Goal: Information Seeking & Learning: Learn about a topic

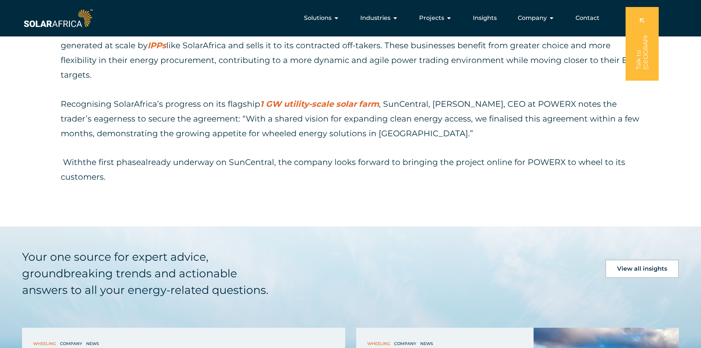
scroll to position [625, 0]
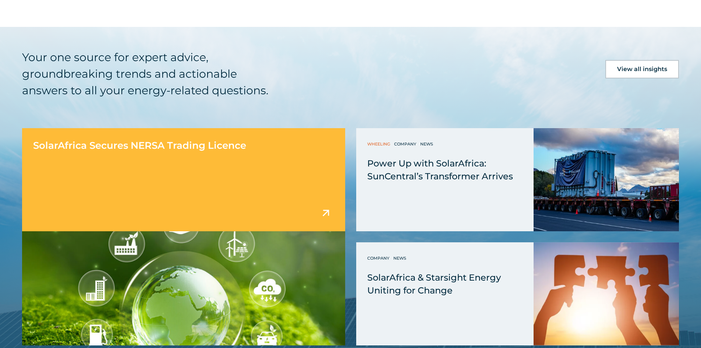
scroll to position [846, 0]
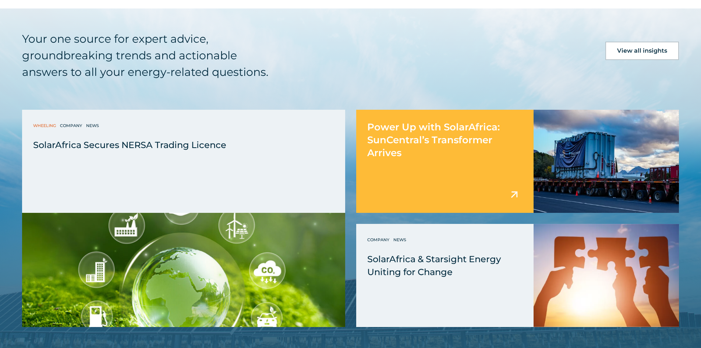
click at [424, 121] on span "Power Up with SolarAfrica: SunCentral’s Transformer Arrives" at bounding box center [433, 140] width 132 height 38
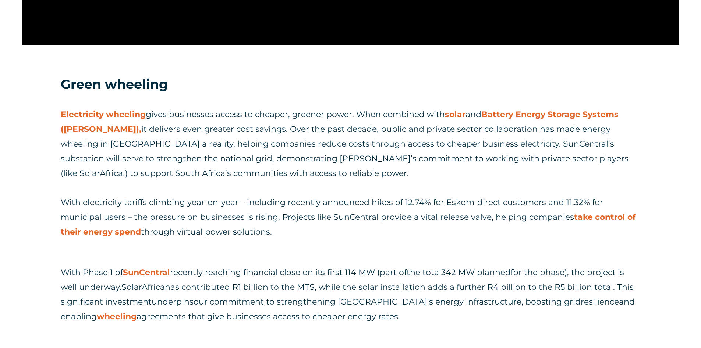
scroll to position [993, 0]
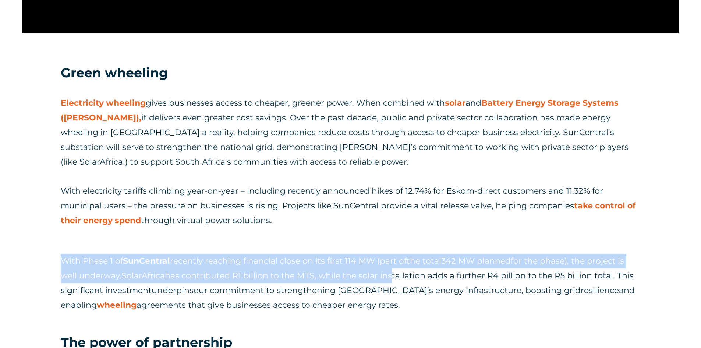
drag, startPoint x: 60, startPoint y: 248, endPoint x: 389, endPoint y: 257, distance: 329.3
click at [389, 257] on div "Green wheeling Electricity wheeling gives businesses access to cheaper, greener…" at bounding box center [350, 240] width 701 height 352
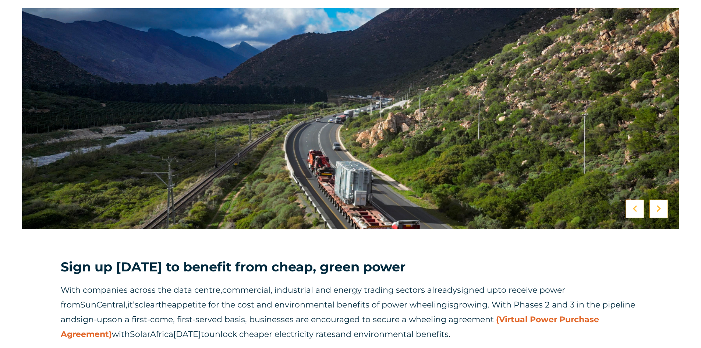
scroll to position [1545, 0]
